Goal: Transaction & Acquisition: Book appointment/travel/reservation

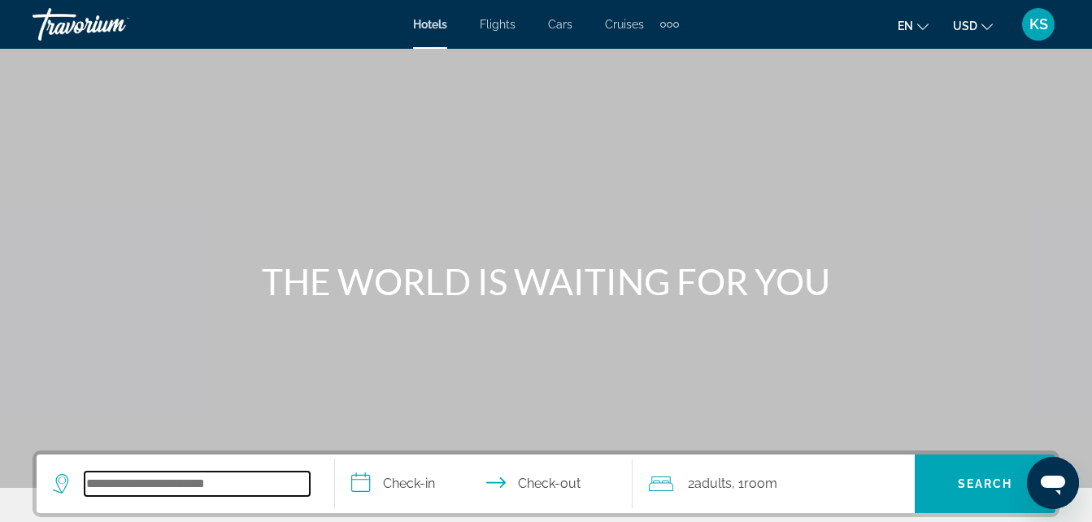
click at [189, 495] on input "Search widget" at bounding box center [197, 484] width 225 height 24
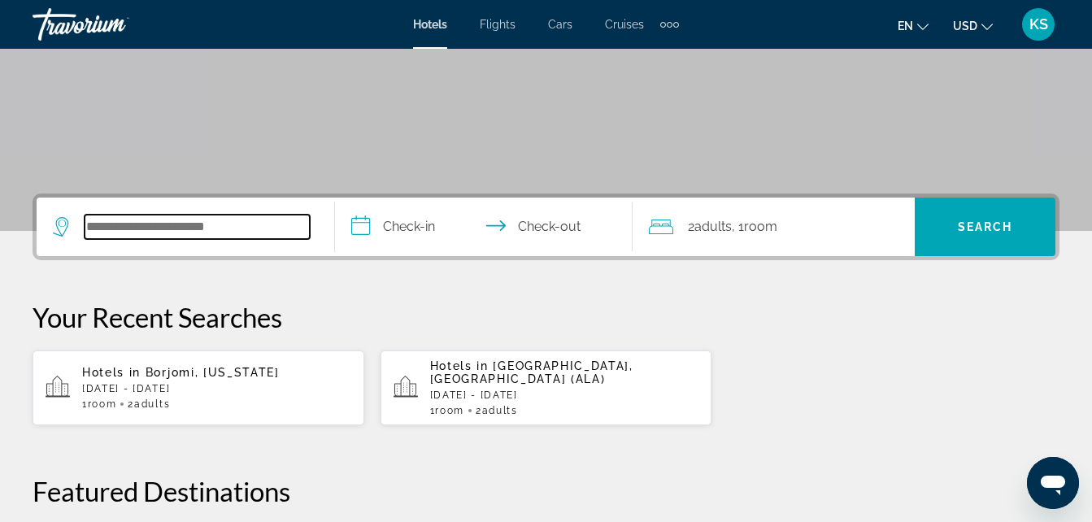
scroll to position [398, 0]
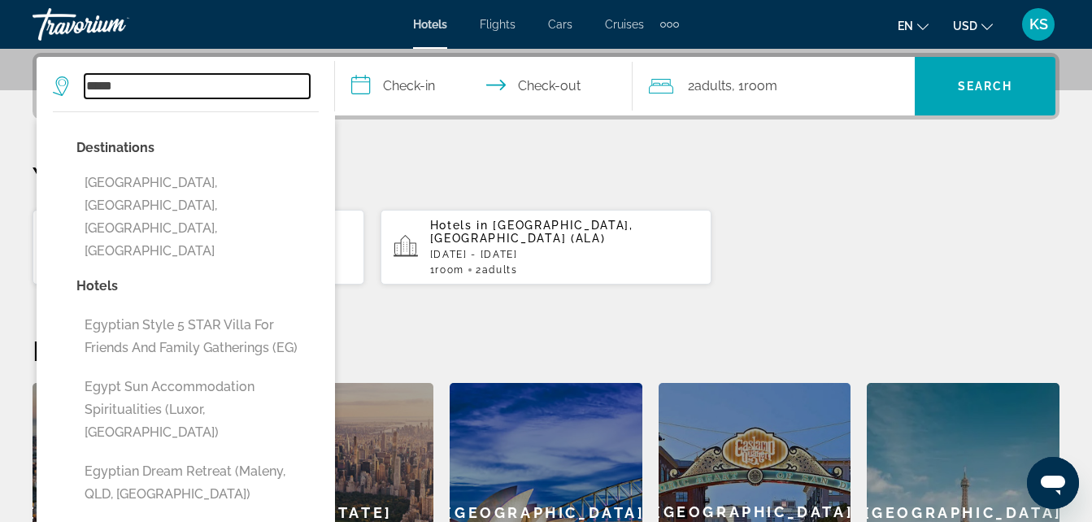
type input "*****"
click at [438, 83] on input "**********" at bounding box center [487, 88] width 305 height 63
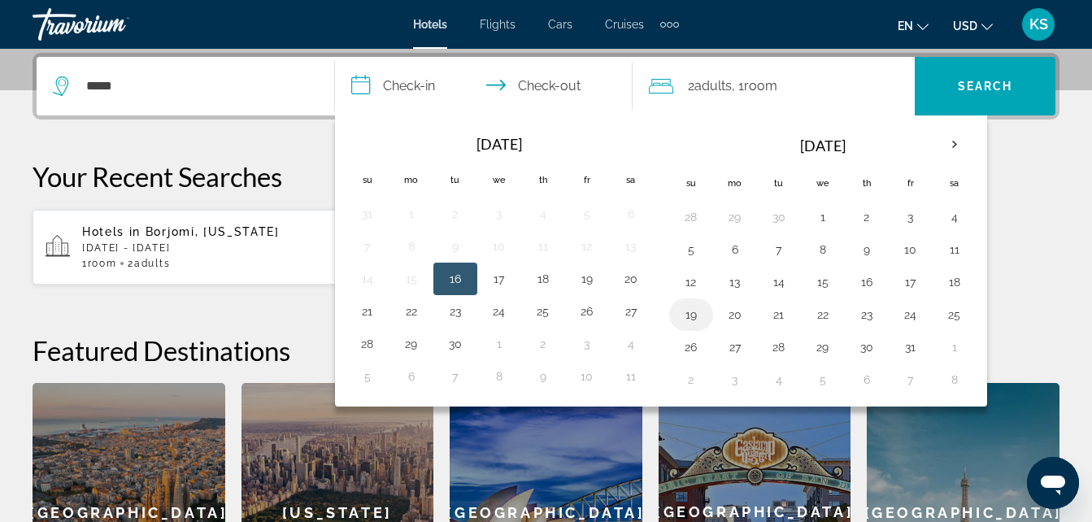
click at [688, 320] on button "19" at bounding box center [691, 314] width 26 height 23
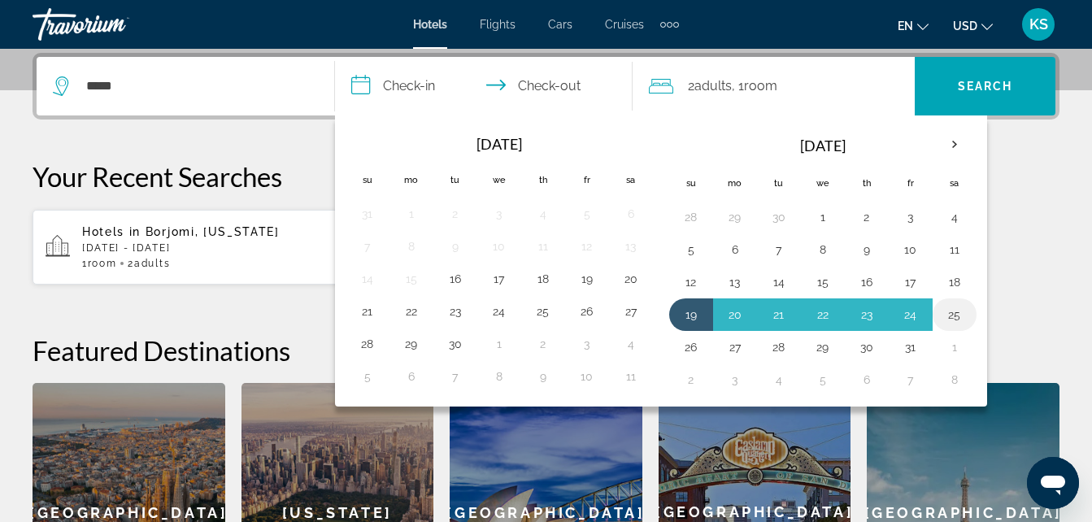
click at [967, 316] on button "25" at bounding box center [955, 314] width 26 height 23
type input "**********"
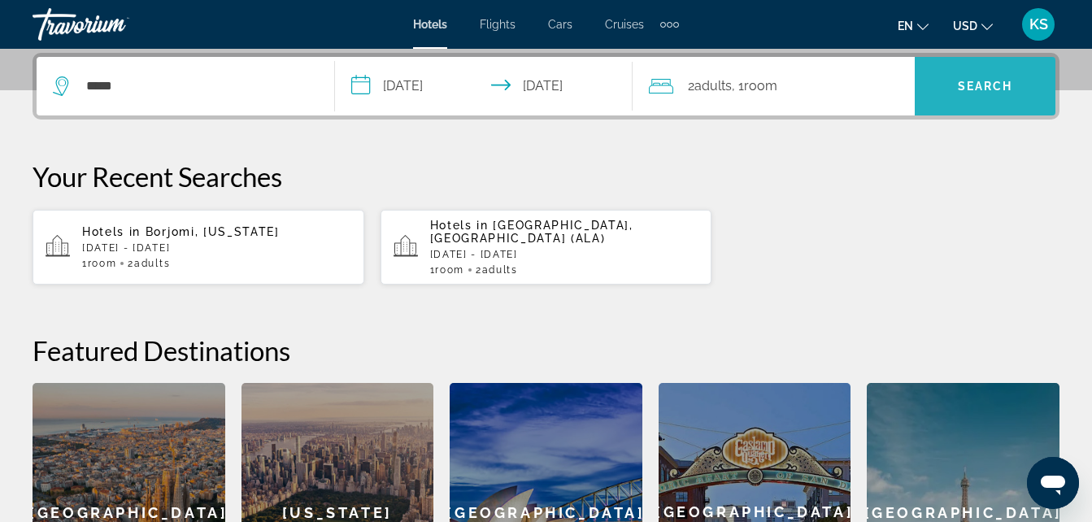
click at [992, 86] on span "Search" at bounding box center [985, 86] width 55 height 13
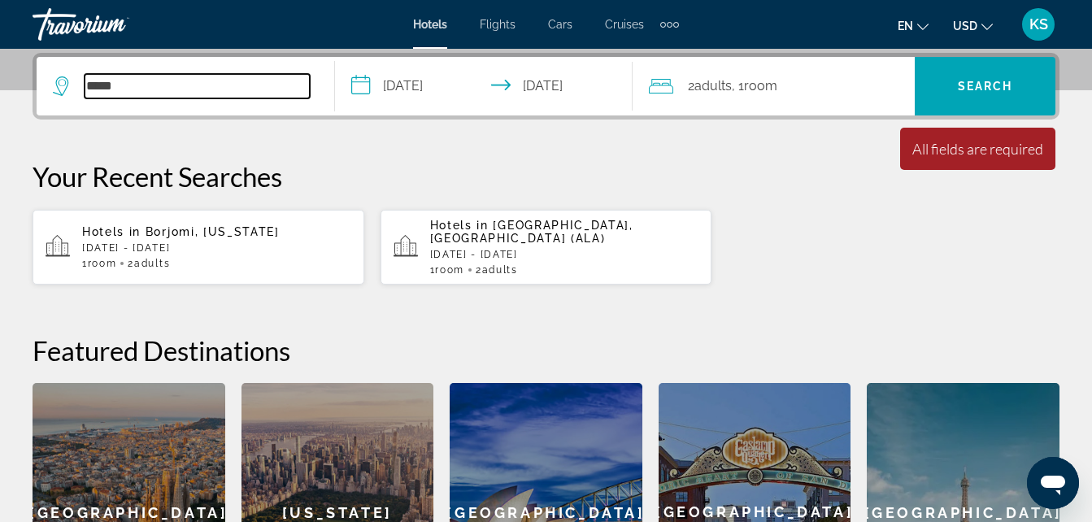
click at [163, 95] on input "*****" at bounding box center [197, 86] width 225 height 24
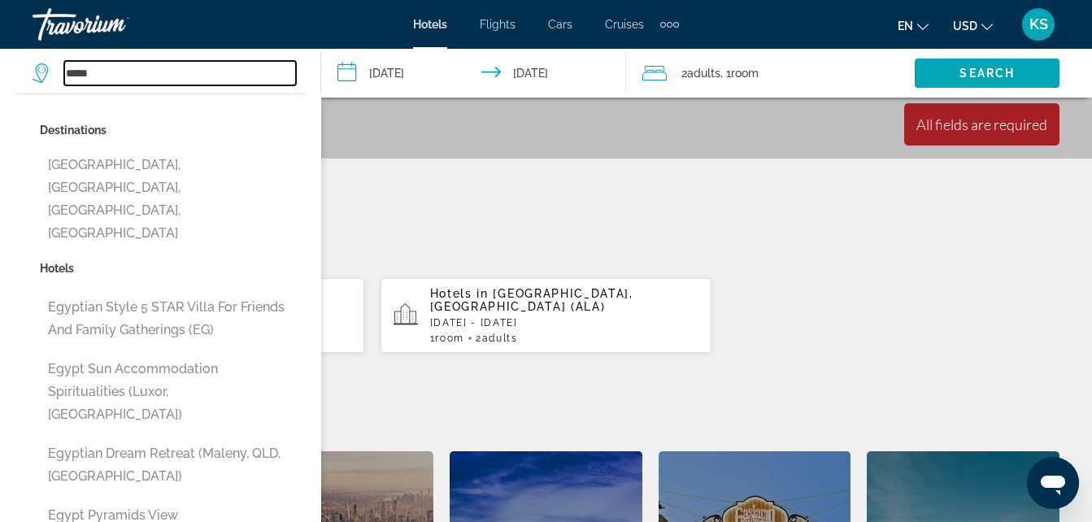
scroll to position [596, 0]
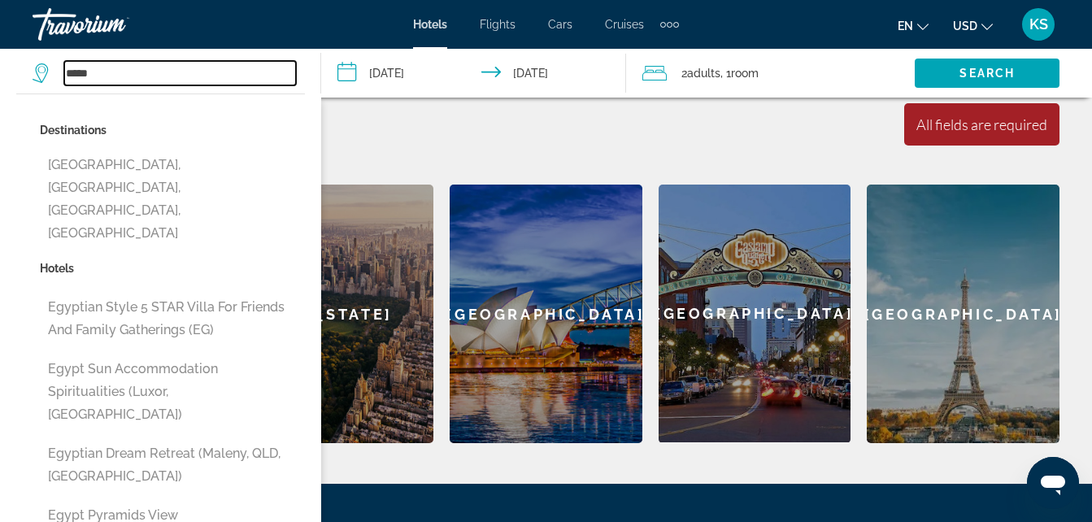
click at [155, 79] on input "*****" at bounding box center [180, 73] width 232 height 24
click at [42, 72] on icon "Search widget" at bounding box center [43, 73] width 20 height 20
click at [142, 79] on input "*****" at bounding box center [180, 73] width 232 height 24
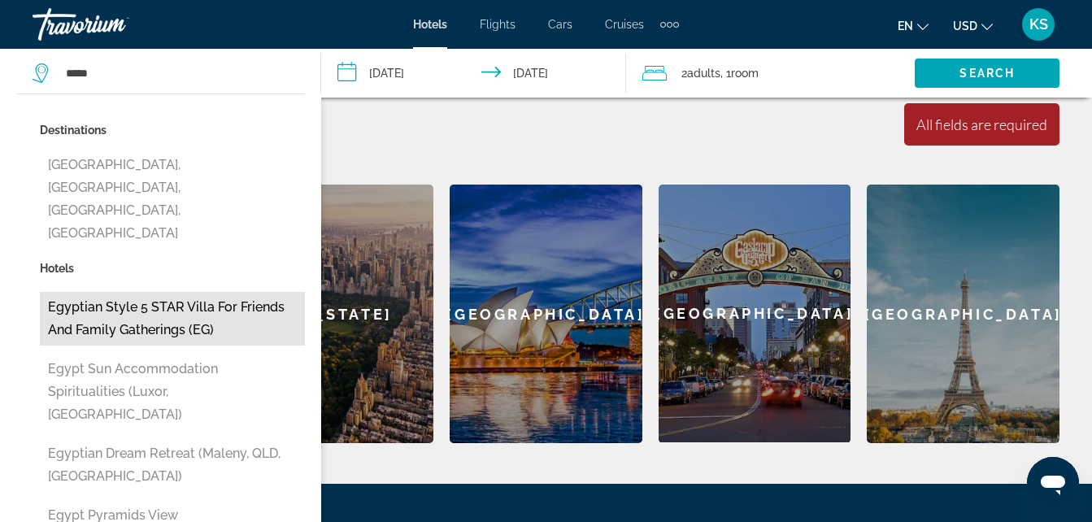
click at [135, 292] on button "Egyptian Style 5 STAR Villa for Friends and Family Gatherings (EG)" at bounding box center [172, 319] width 265 height 54
type input "**********"
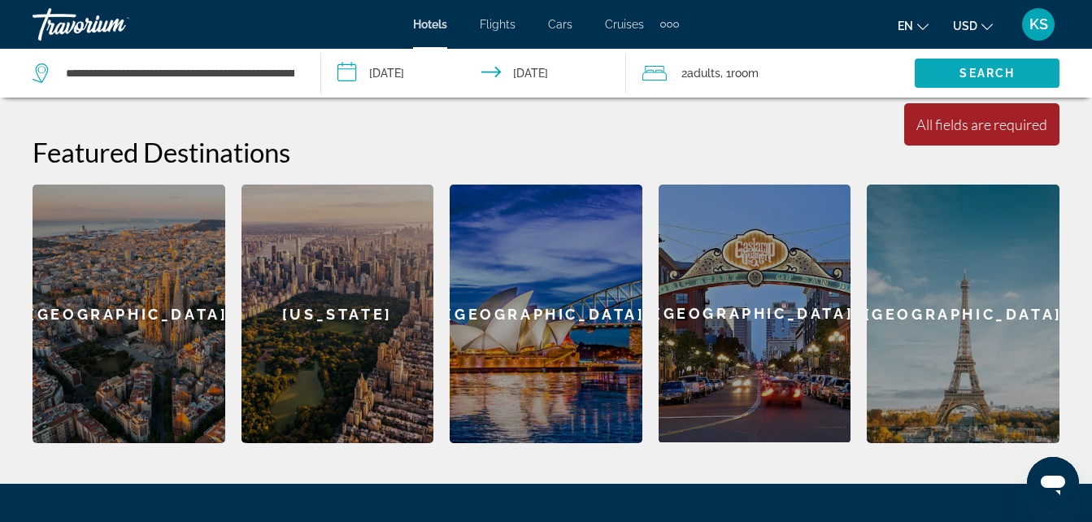
click at [987, 76] on span "Search" at bounding box center [987, 73] width 55 height 13
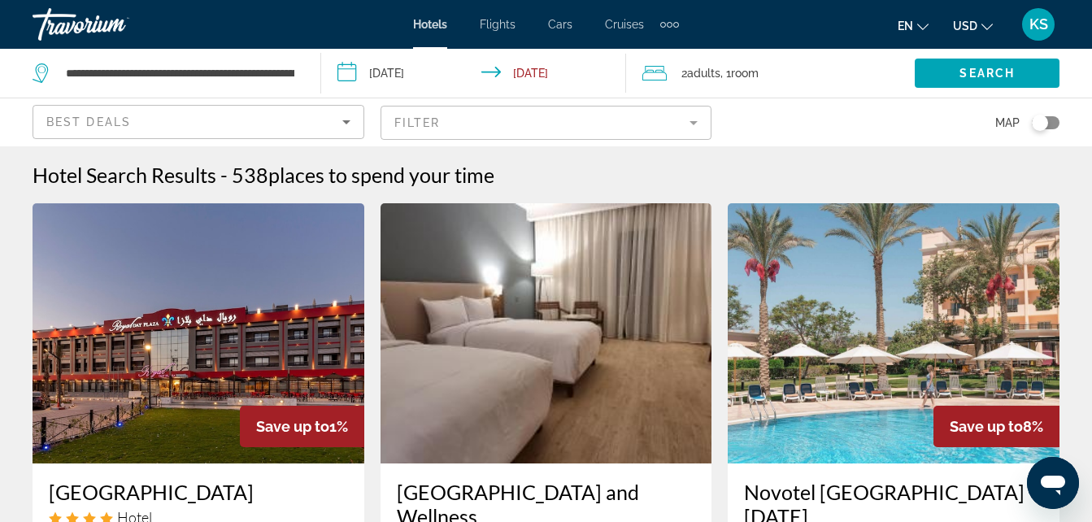
click at [294, 133] on div "Best Deals" at bounding box center [198, 129] width 304 height 46
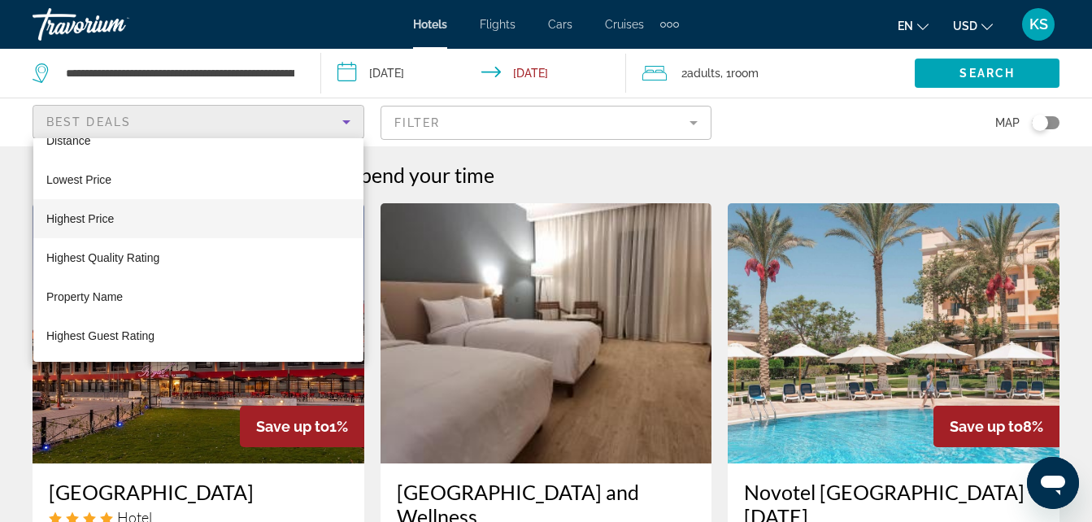
scroll to position [596, 0]
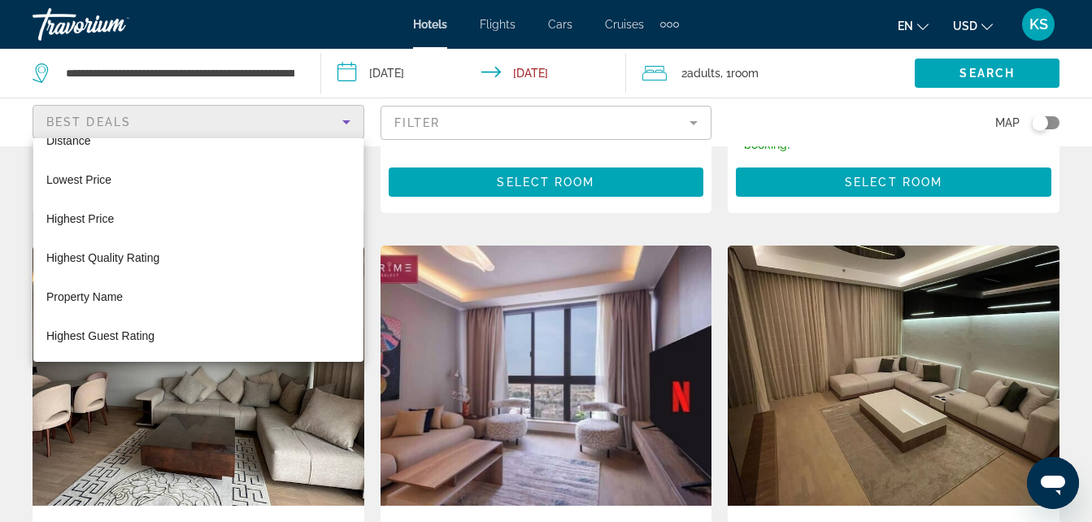
click at [502, 128] on div at bounding box center [546, 261] width 1092 height 522
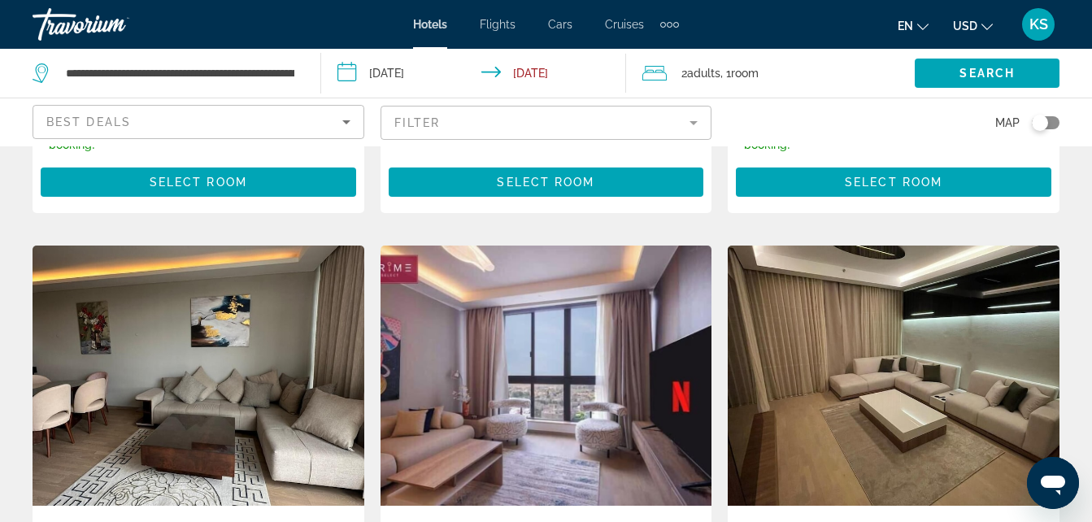
click at [502, 128] on mat-form-field "Filter" at bounding box center [547, 123] width 332 height 34
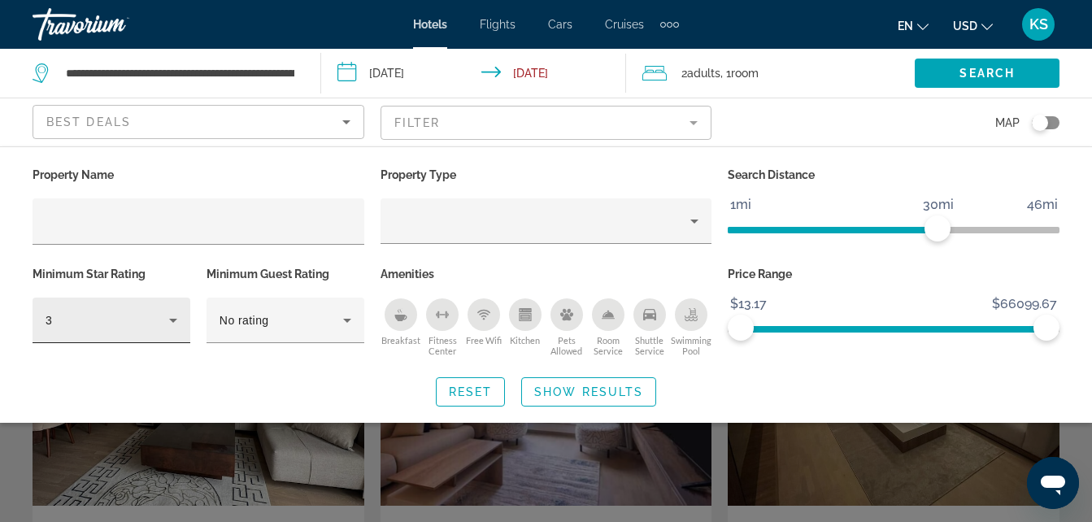
click at [124, 338] on div "3" at bounding box center [112, 321] width 132 height 46
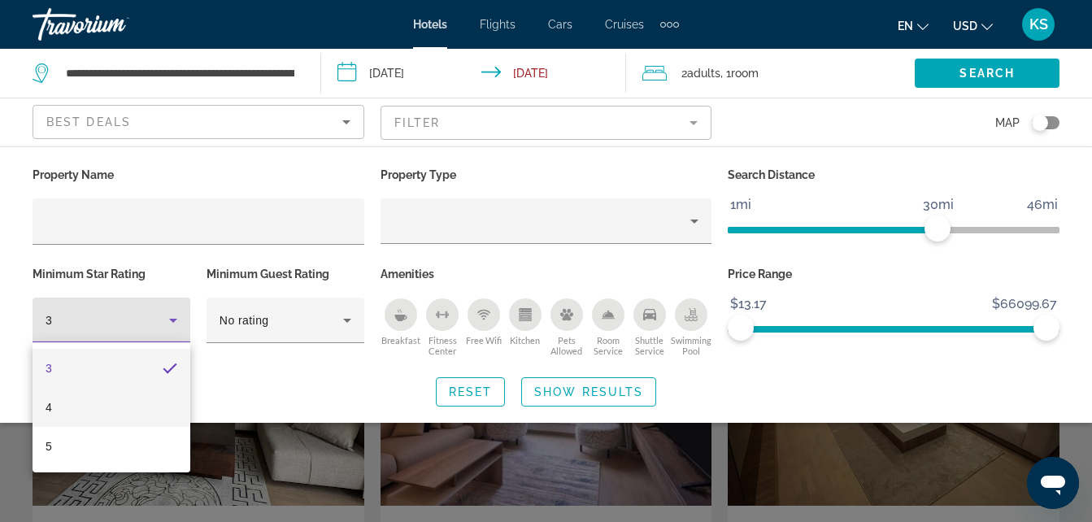
click at [114, 397] on mat-option "4" at bounding box center [112, 407] width 158 height 39
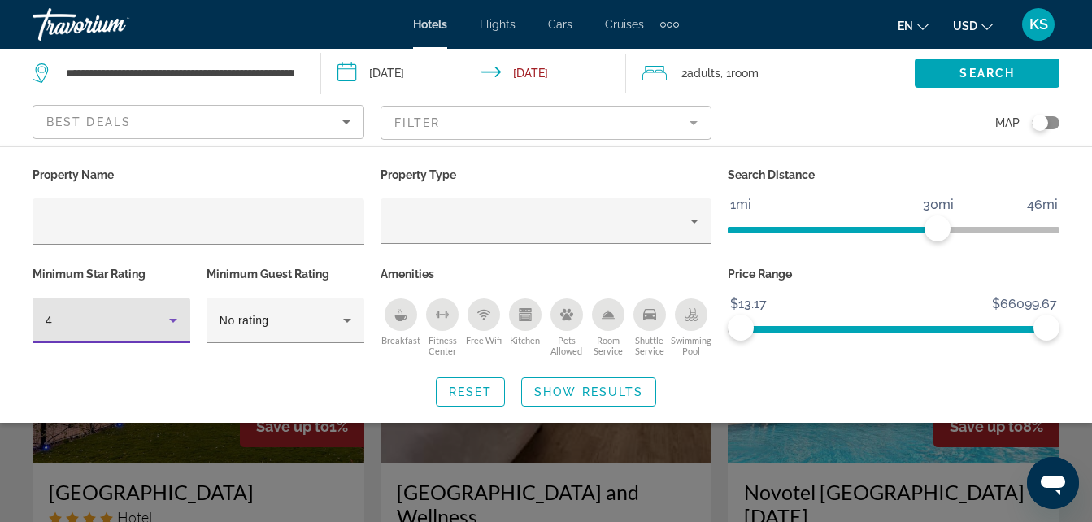
click at [165, 329] on div "4" at bounding box center [112, 321] width 132 height 46
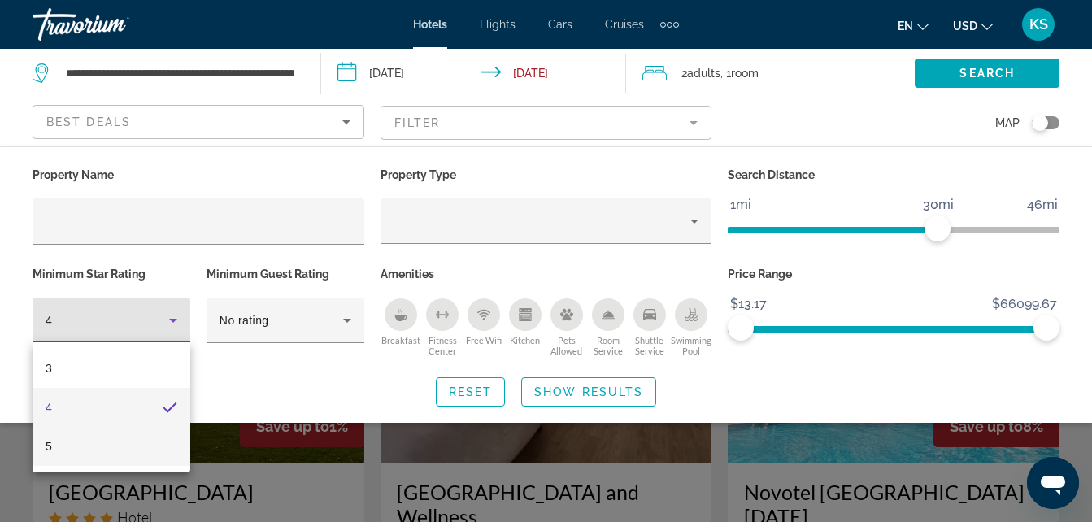
click at [116, 449] on mat-option "5" at bounding box center [112, 446] width 158 height 39
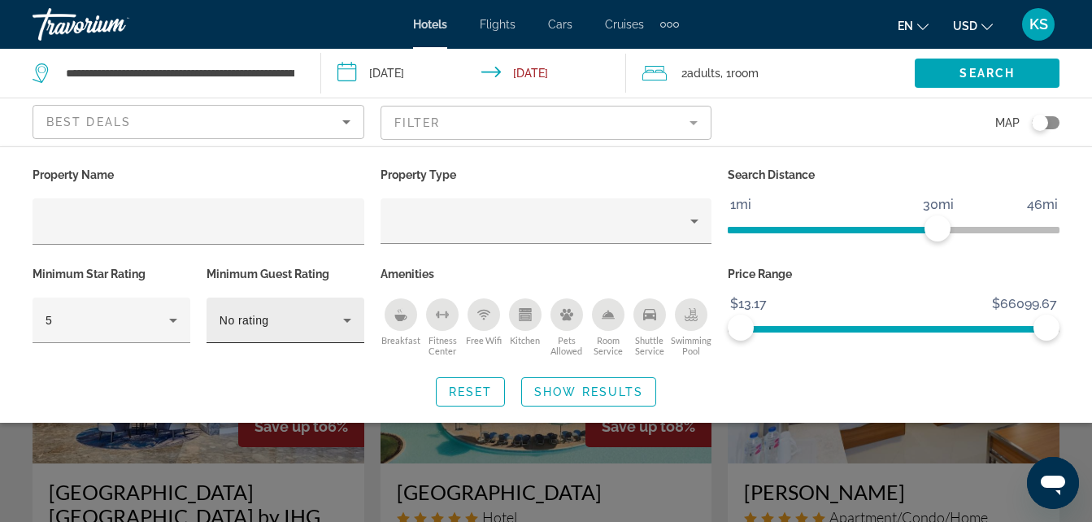
click at [327, 338] on div "No rating" at bounding box center [286, 321] width 132 height 46
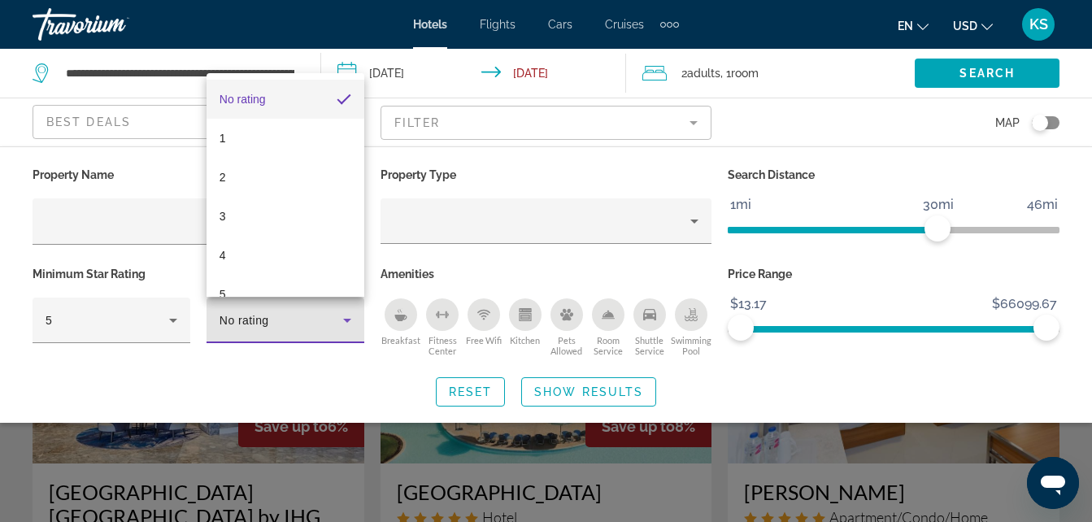
click at [315, 362] on div at bounding box center [546, 261] width 1092 height 522
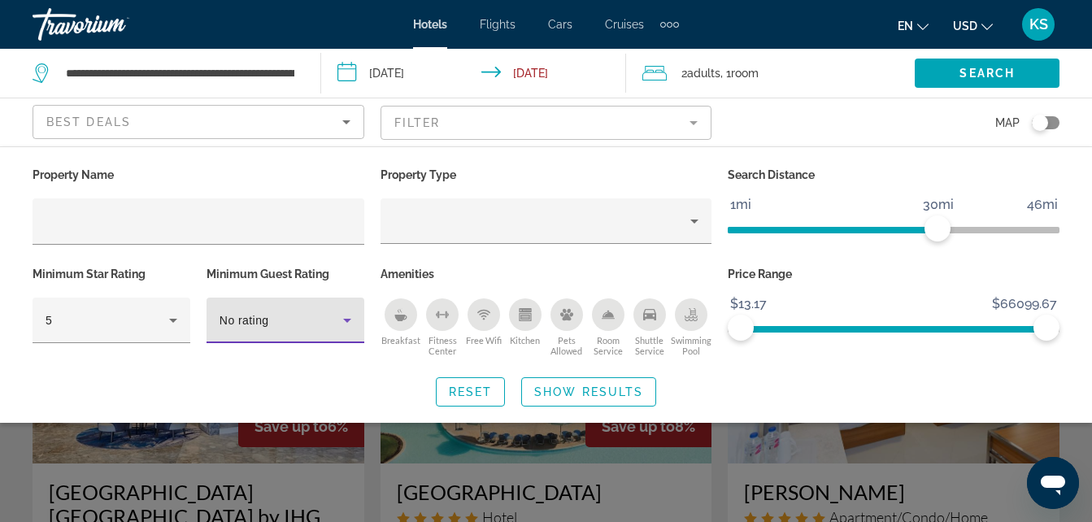
click at [328, 325] on div "No rating" at bounding box center [282, 321] width 124 height 20
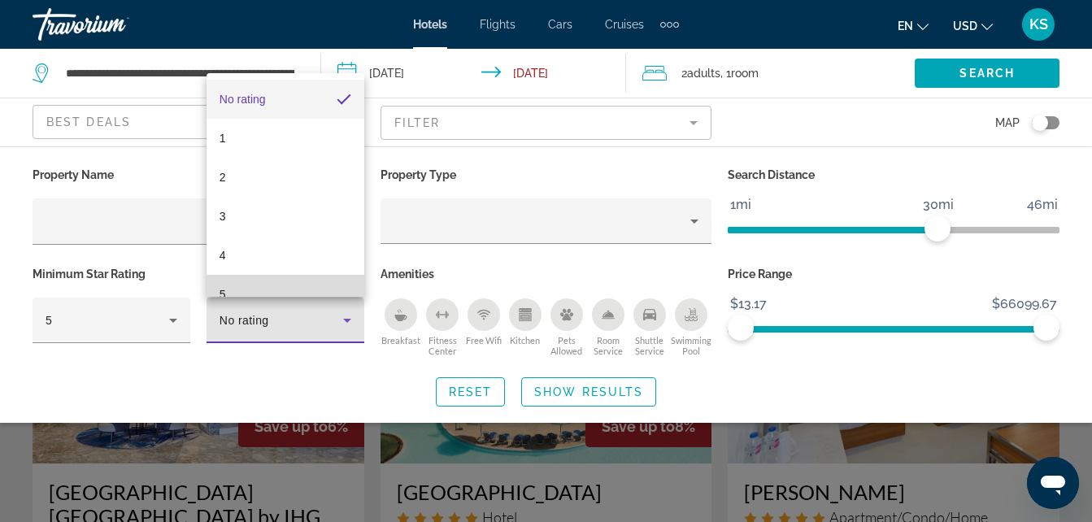
click at [292, 280] on mat-option "5" at bounding box center [286, 294] width 158 height 39
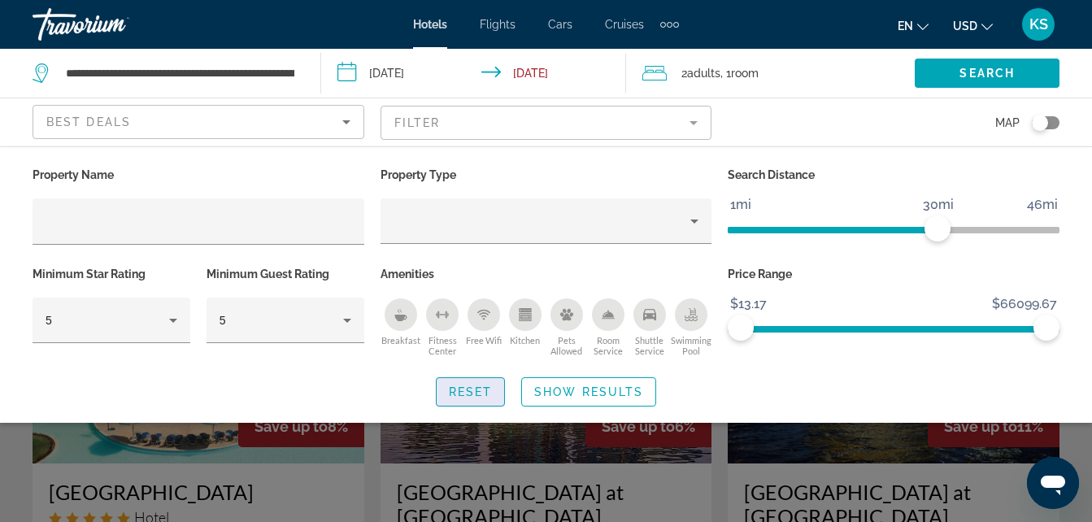
click at [479, 390] on span "Reset" at bounding box center [471, 392] width 44 height 13
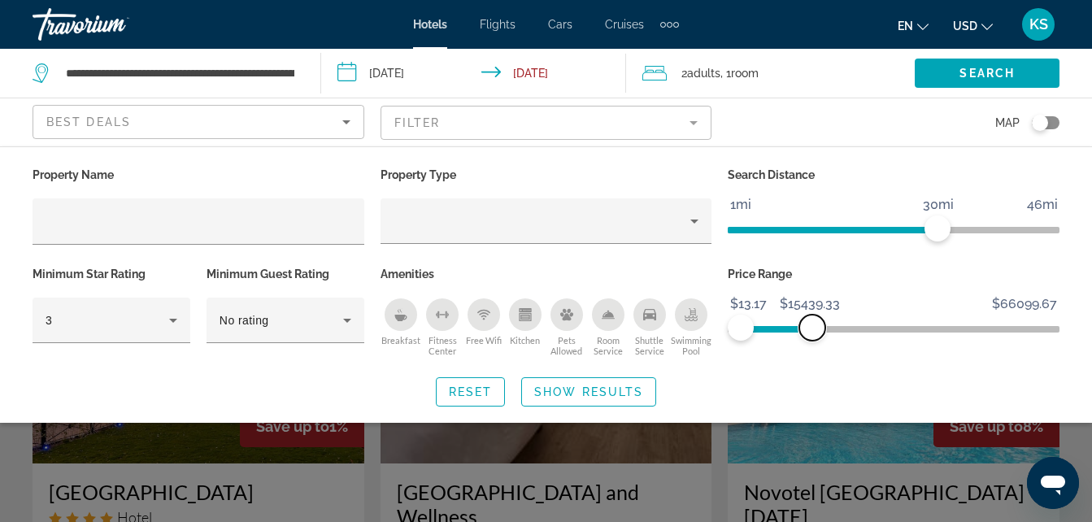
drag, startPoint x: 1044, startPoint y: 327, endPoint x: 813, endPoint y: 338, distance: 231.3
click at [813, 338] on span "ngx-slider-max" at bounding box center [813, 328] width 26 height 26
click at [478, 398] on span "Search widget" at bounding box center [471, 392] width 68 height 39
drag, startPoint x: 1049, startPoint y: 320, endPoint x: 796, endPoint y: 322, distance: 252.2
click at [796, 322] on span "ngx-slider-max" at bounding box center [796, 328] width 26 height 26
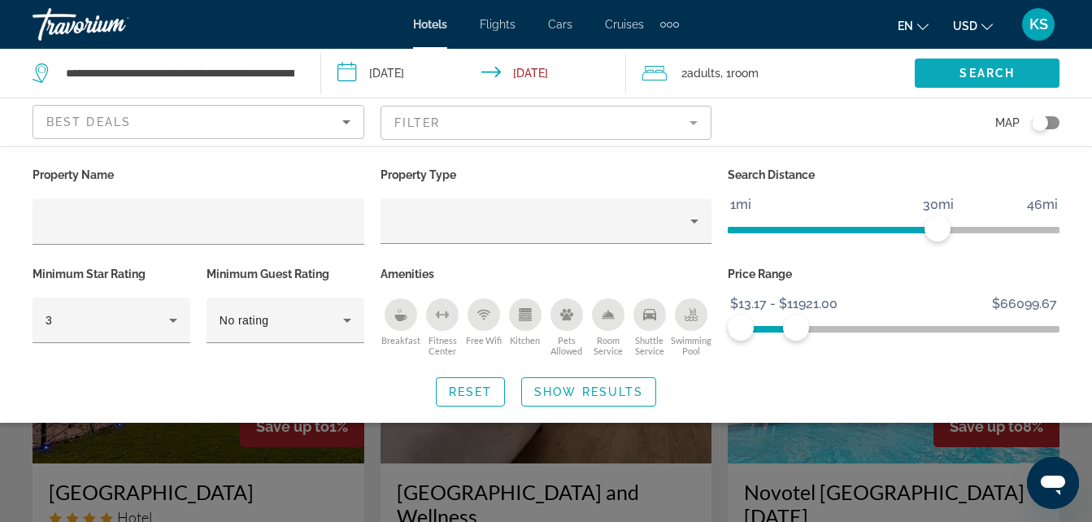
click at [962, 76] on span "Search" at bounding box center [987, 73] width 55 height 13
click at [811, 462] on div "Search widget" at bounding box center [546, 383] width 1092 height 278
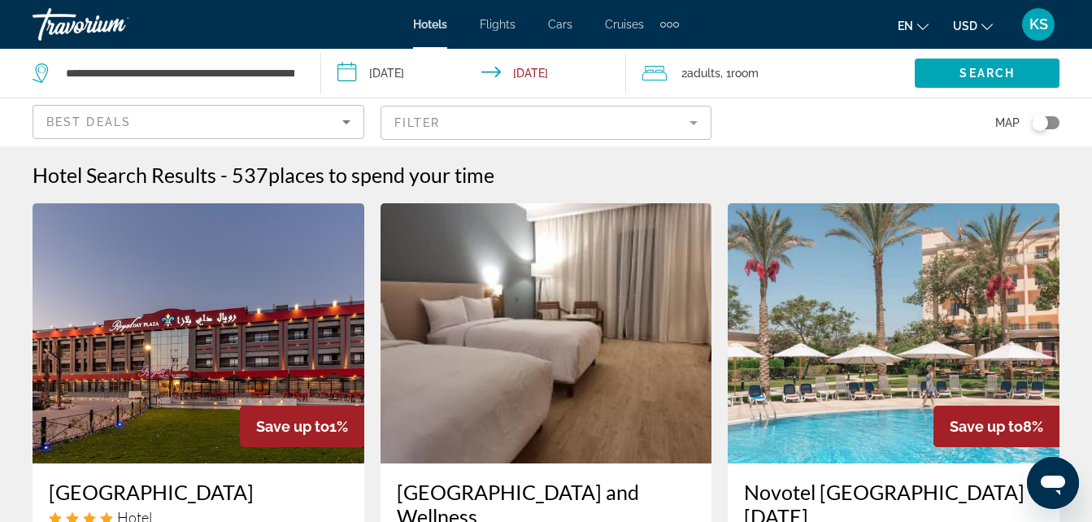
click at [886, 316] on img "Main content" at bounding box center [894, 333] width 332 height 260
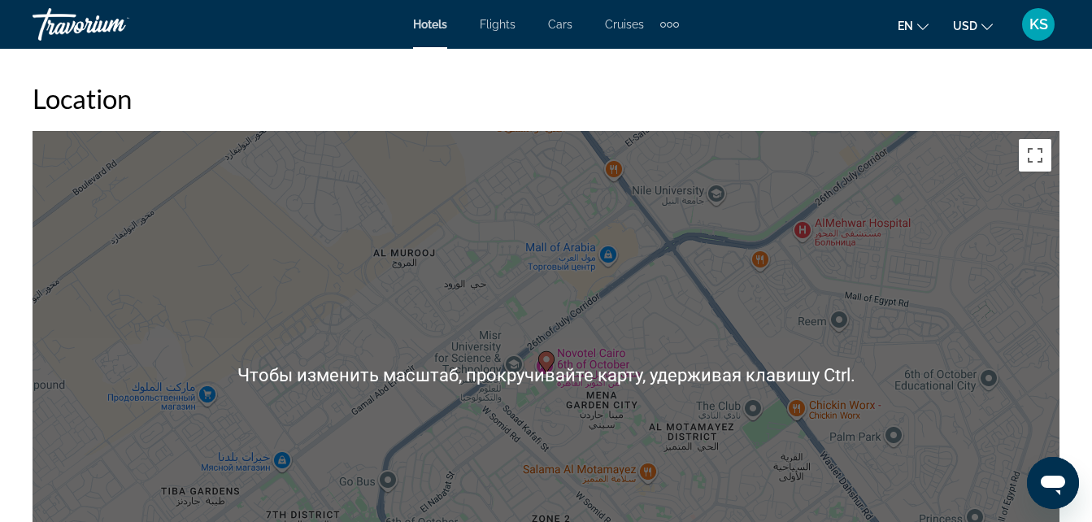
scroll to position [2088, 0]
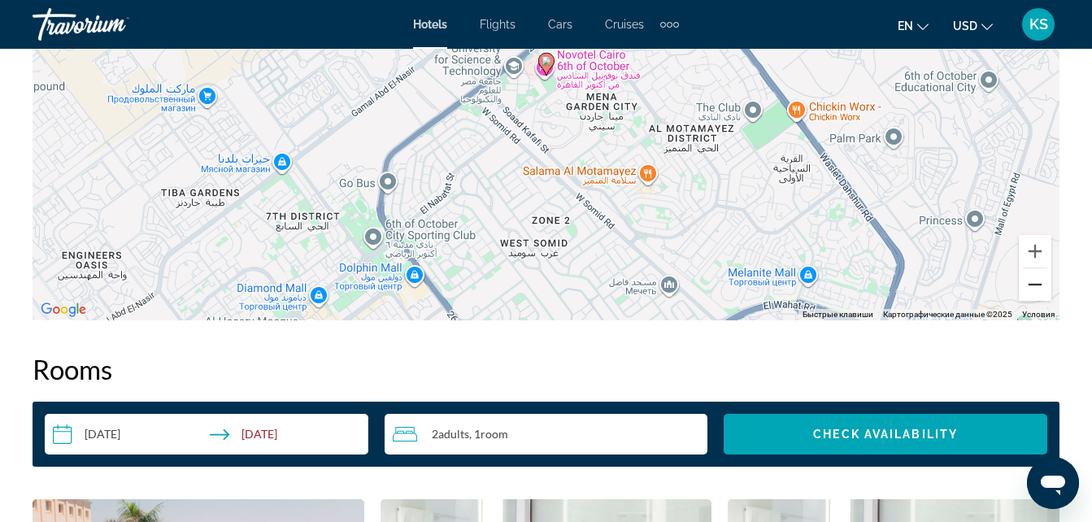
click at [1035, 290] on button "Уменьшить" at bounding box center [1035, 284] width 33 height 33
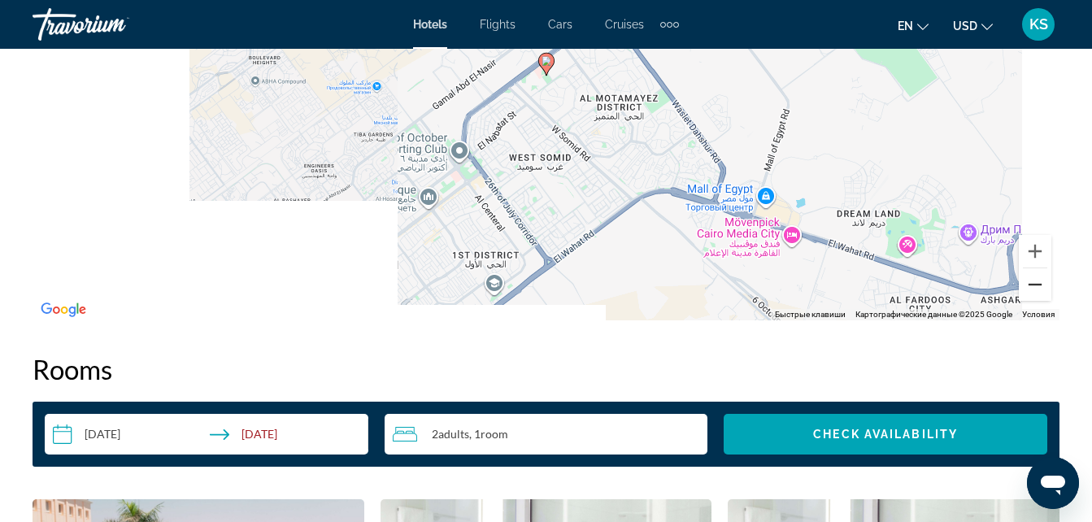
click at [1035, 290] on button "Уменьшить" at bounding box center [1035, 284] width 33 height 33
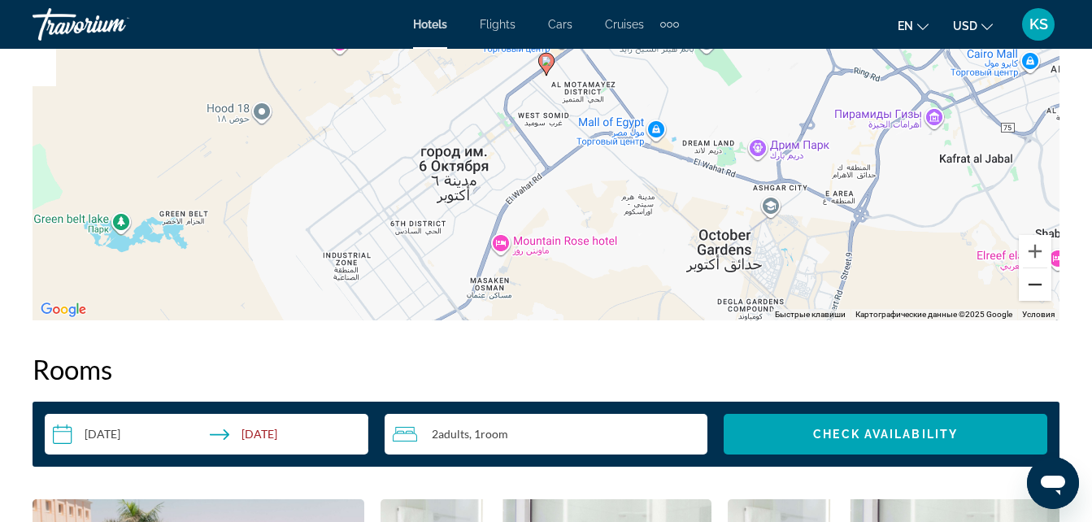
click at [1035, 290] on button "Уменьшить" at bounding box center [1035, 284] width 33 height 33
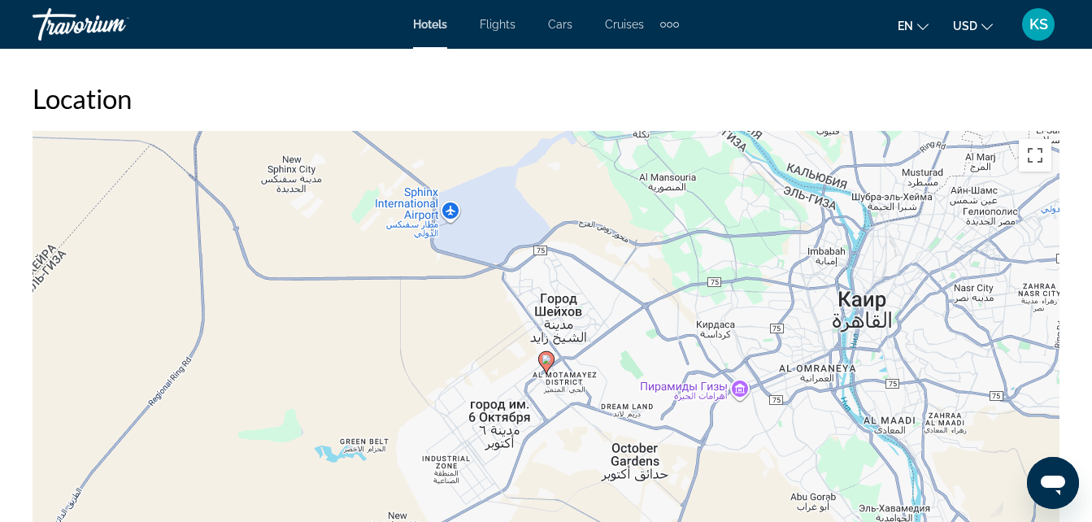
scroll to position [2105, 0]
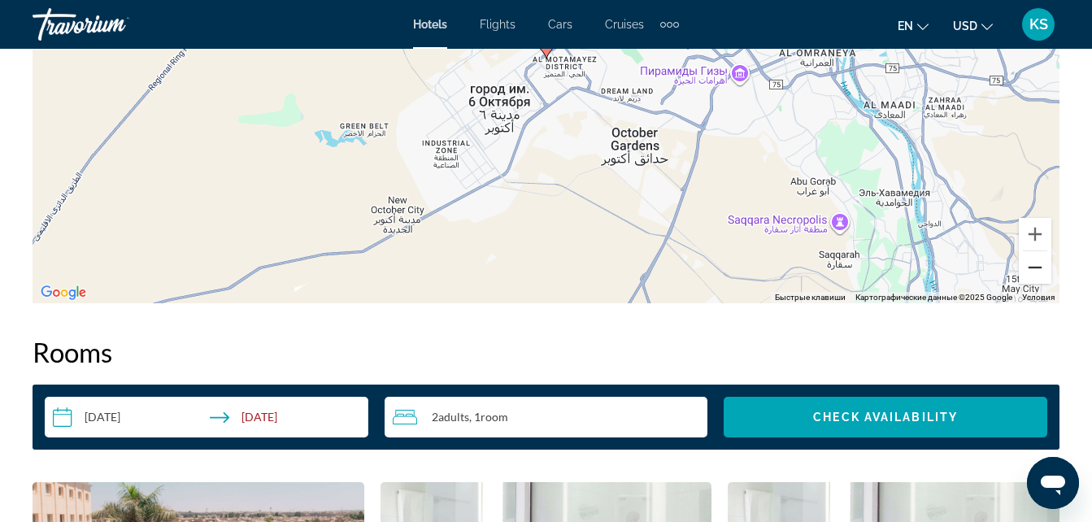
click at [1040, 271] on button "Уменьшить" at bounding box center [1035, 267] width 33 height 33
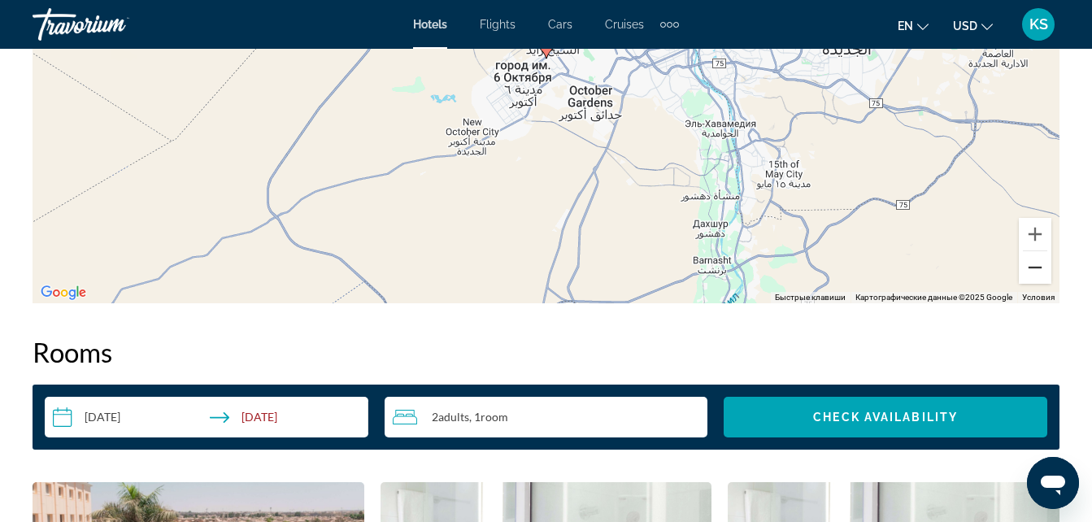
click at [1040, 271] on button "Уменьшить" at bounding box center [1035, 267] width 33 height 33
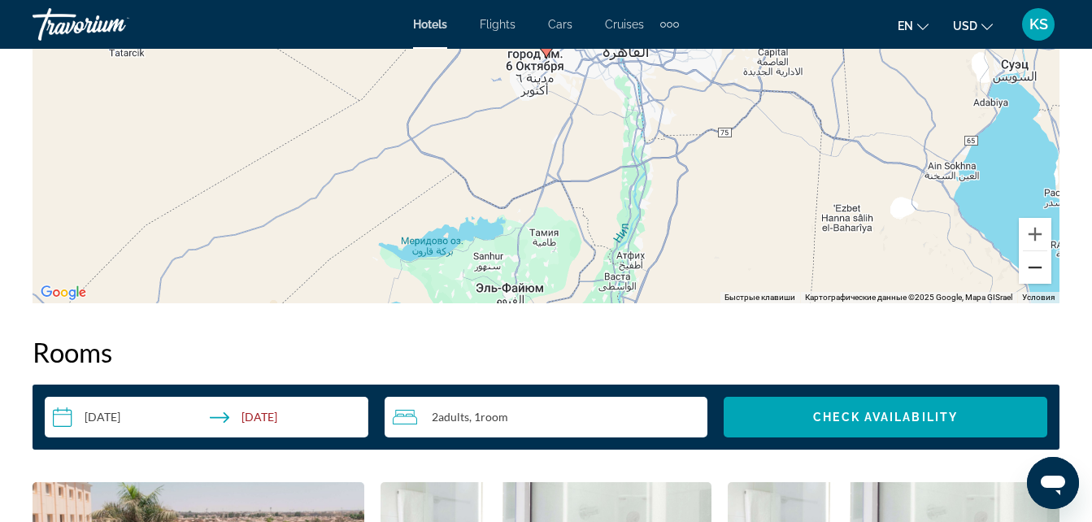
click at [1040, 271] on button "Уменьшить" at bounding box center [1035, 267] width 33 height 33
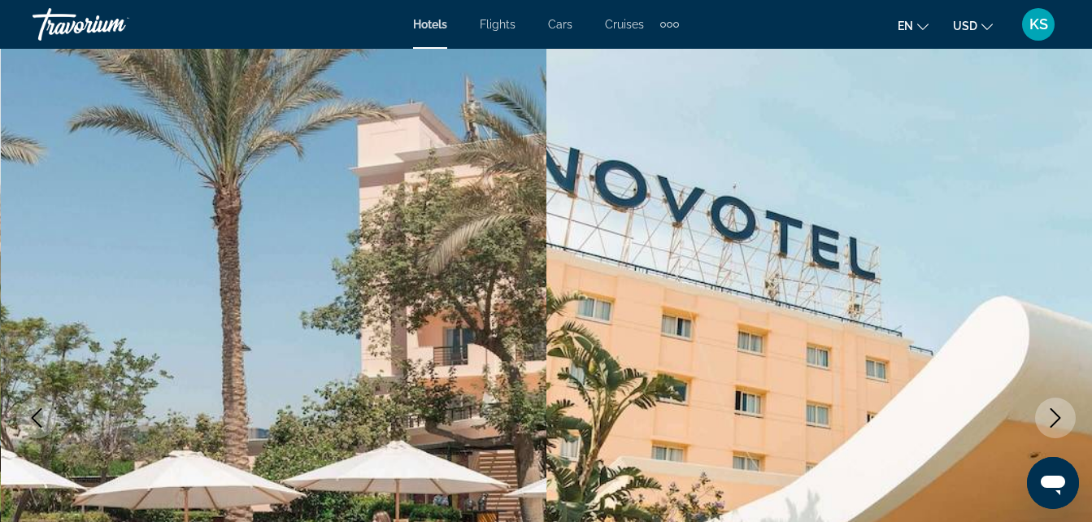
scroll to position [0, 0]
